Goal: Use online tool/utility: Utilize a website feature to perform a specific function

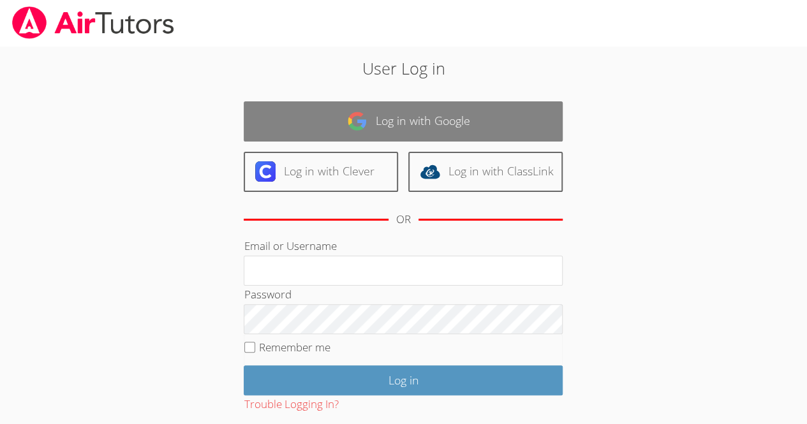
click at [399, 110] on link "Log in with Google" at bounding box center [403, 121] width 319 height 40
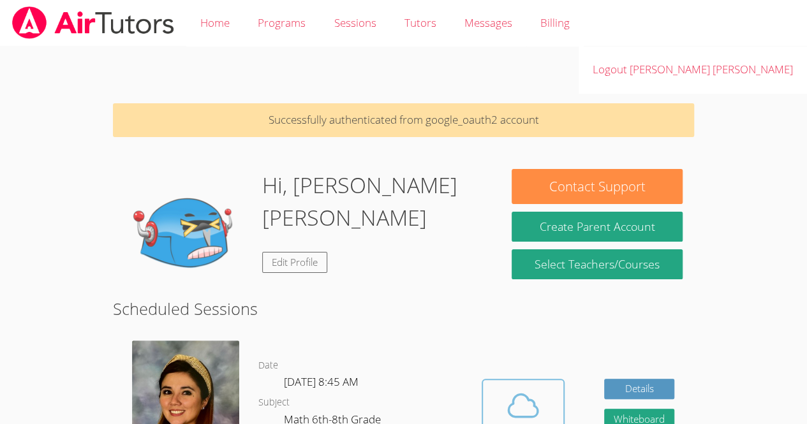
click at [538, 423] on div "Cloud Room" at bounding box center [522, 432] width 65 height 18
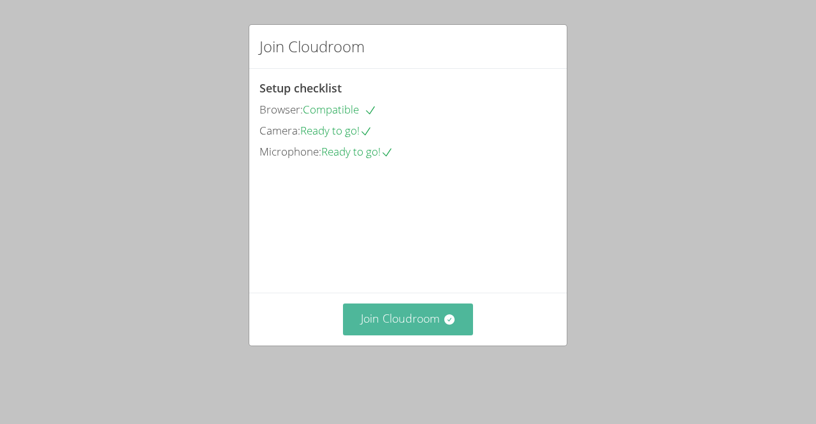
click at [423, 335] on button "Join Cloudroom" at bounding box center [408, 319] width 131 height 31
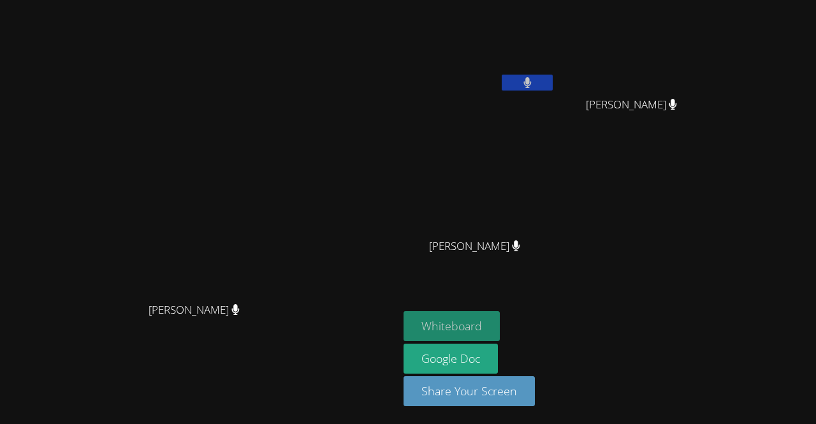
click at [500, 326] on button "Whiteboard" at bounding box center [452, 326] width 96 height 30
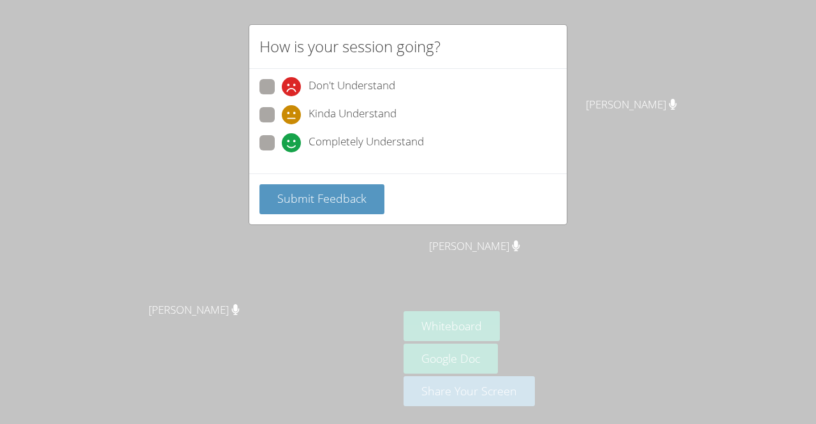
click at [282, 152] on span at bounding box center [282, 152] width 0 height 0
click at [282, 138] on input "Completely Understand" at bounding box center [287, 140] width 11 height 11
radio input "true"
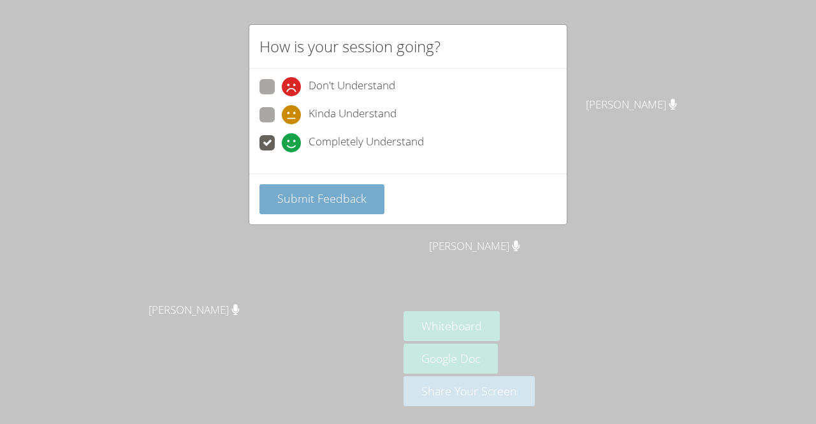
click at [301, 196] on span "Submit Feedback" at bounding box center [321, 198] width 89 height 15
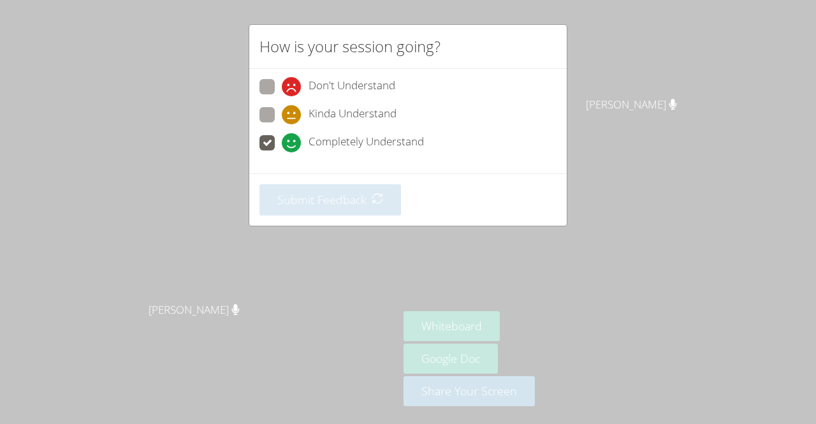
click at [12, 368] on div "How is your session going? Don't Understand Kinda Understand Completely Underst…" at bounding box center [408, 212] width 816 height 424
